Goal: Find specific page/section: Find specific page/section

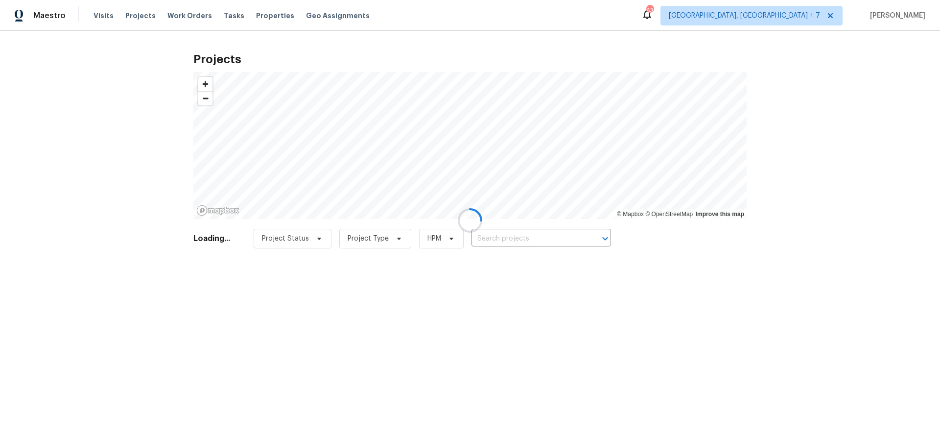
click at [499, 240] on div at bounding box center [470, 220] width 940 height 441
click at [516, 238] on div at bounding box center [470, 220] width 940 height 441
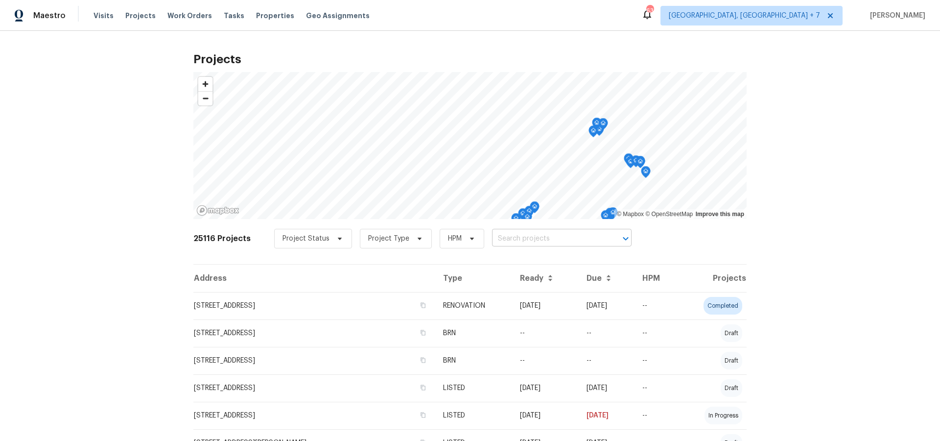
click at [514, 239] on input "text" at bounding box center [548, 238] width 112 height 15
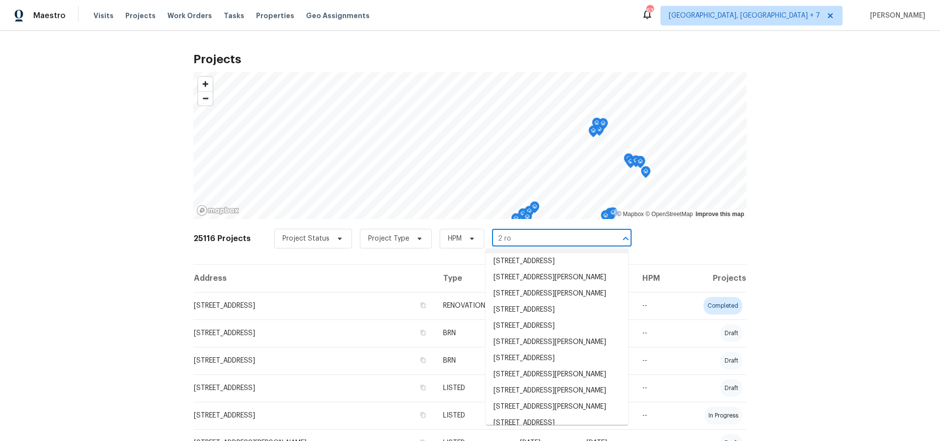
scroll to position [158, 0]
type input "2 [PERSON_NAME]"
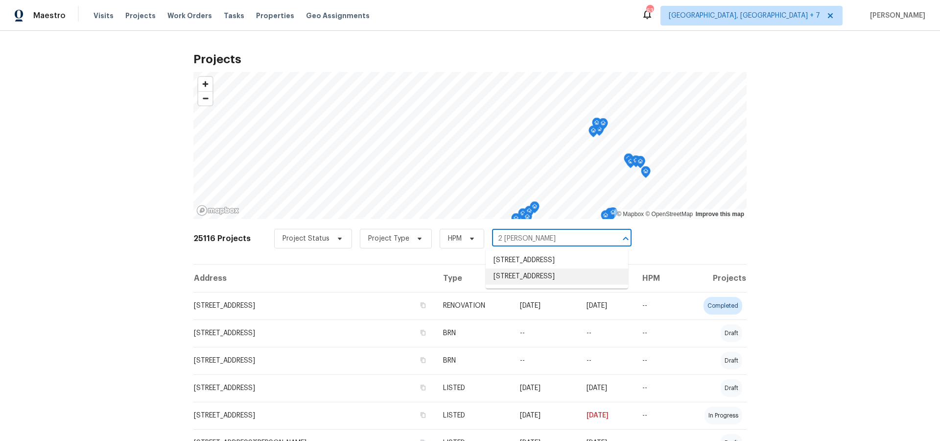
click at [529, 283] on li "[STREET_ADDRESS]" at bounding box center [557, 276] width 143 height 16
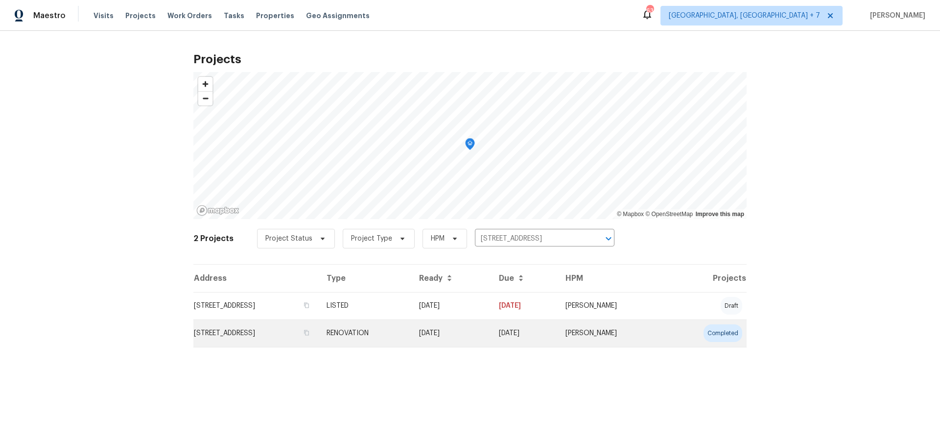
click at [247, 327] on td "[STREET_ADDRESS]" at bounding box center [255, 332] width 125 height 27
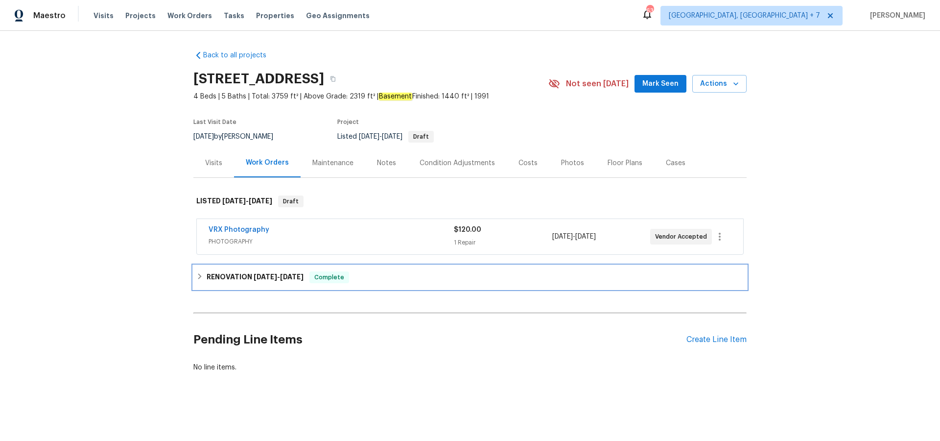
click at [241, 269] on div "RENOVATION [DATE] - [DATE] Complete" at bounding box center [469, 277] width 553 height 24
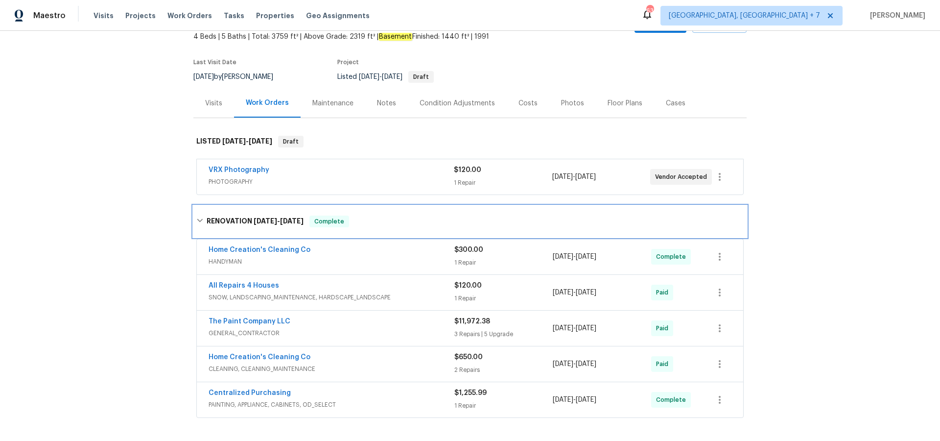
scroll to position [61, 0]
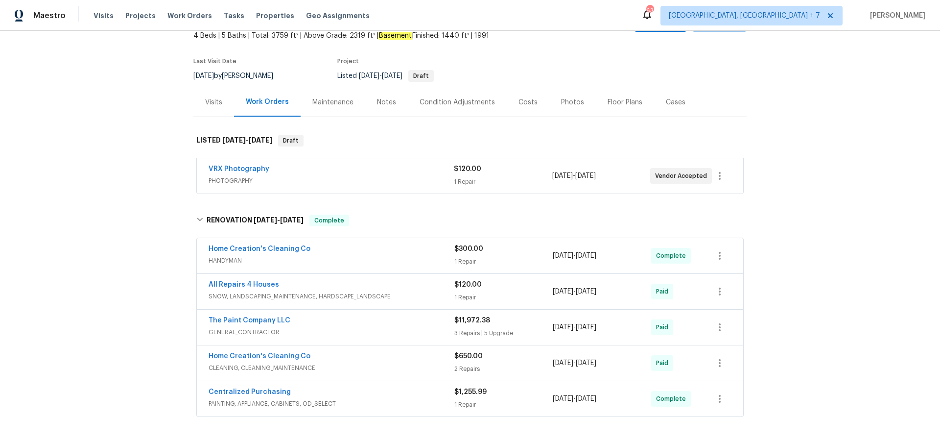
click at [464, 320] on span "$11,972.38" at bounding box center [473, 320] width 36 height 7
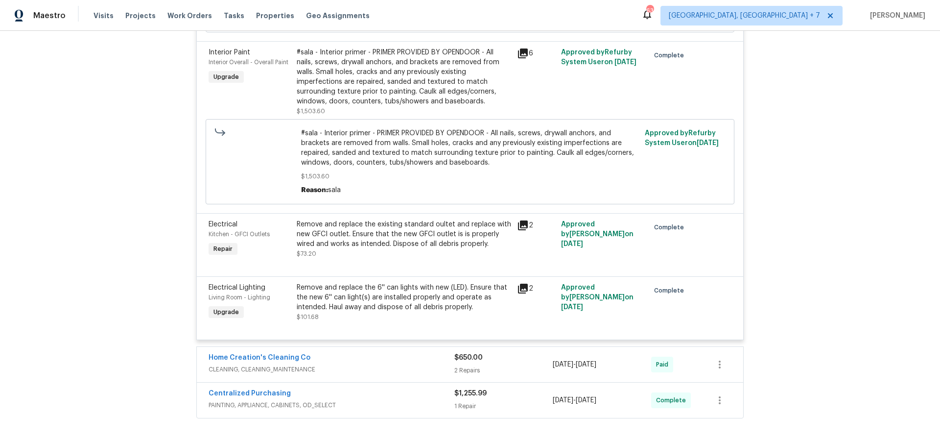
scroll to position [1100, 0]
